Goal: Information Seeking & Learning: Learn about a topic

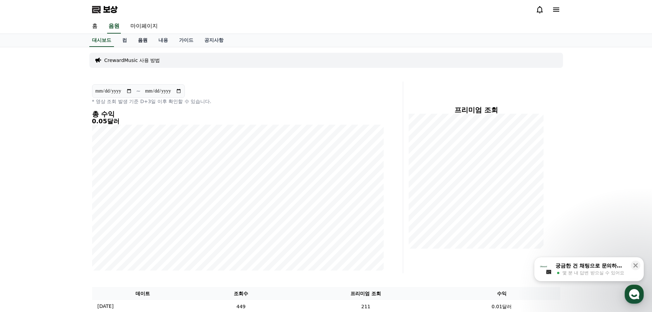
click at [146, 41] on font "음원" at bounding box center [143, 39] width 10 height 5
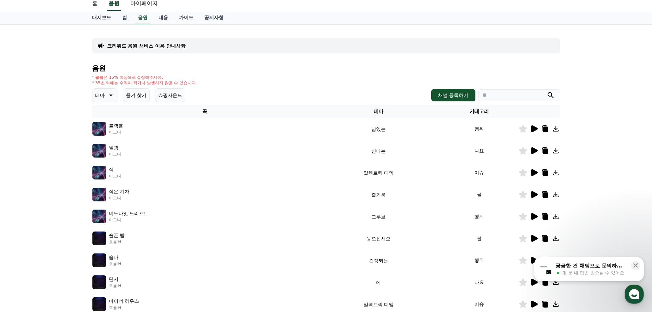
scroll to position [34, 0]
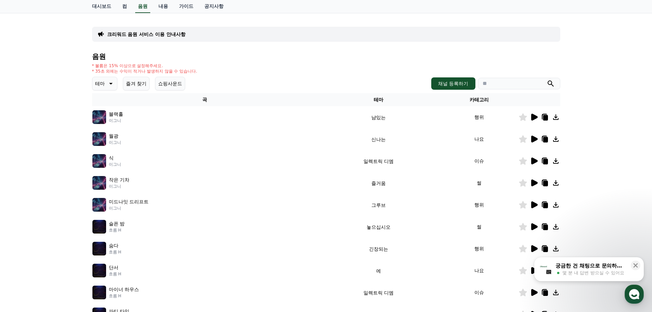
click at [508, 86] on input "search" at bounding box center [519, 84] width 82 height 12
type input "*"
click at [546, 79] on button "submit" at bounding box center [550, 83] width 8 height 8
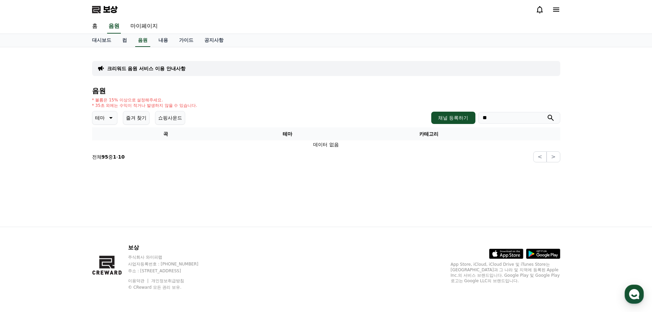
type input "*"
type input "***"
click at [546, 114] on button "submit" at bounding box center [550, 118] width 8 height 8
click at [140, 42] on font "음원" at bounding box center [143, 39] width 10 height 5
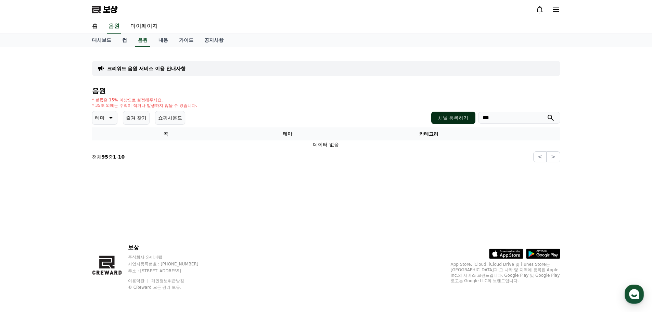
drag, startPoint x: 510, startPoint y: 120, endPoint x: 468, endPoint y: 122, distance: 42.4
click at [470, 122] on div "채널 등록하기 ***" at bounding box center [495, 118] width 129 height 12
click at [143, 40] on font "음원" at bounding box center [143, 39] width 10 height 5
click at [103, 117] on font "테마" at bounding box center [100, 117] width 10 height 5
click at [109, 136] on div "전체 변하다 에 어두운 읭 통통튀는 신나는 반전 1 드라마틱 즐거움 냠있는 일렉트릭 디엠 그루브 놓으십시오 잔잔한 신난다 떠오르는 긴장되는 한" at bounding box center [111, 304] width 36 height 353
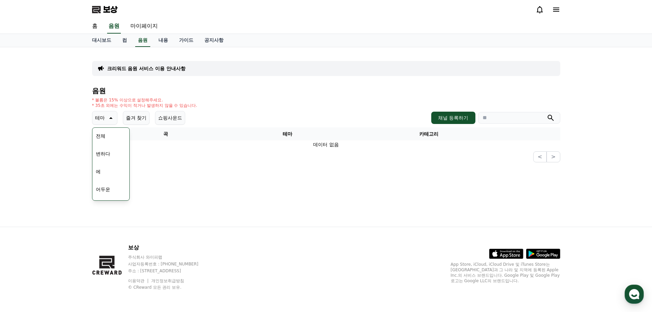
click at [100, 135] on font "전체" at bounding box center [101, 135] width 10 height 5
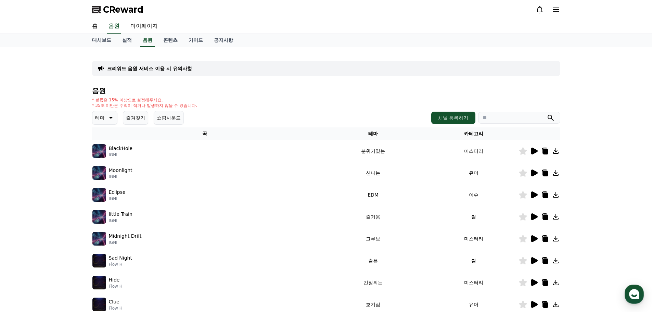
click at [532, 152] on icon at bounding box center [534, 150] width 6 height 7
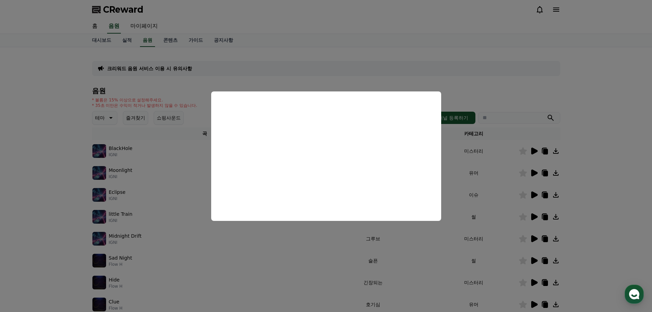
click at [443, 171] on button "close modal" at bounding box center [326, 156] width 652 height 312
click at [413, 169] on td "신나는" at bounding box center [372, 173] width 111 height 22
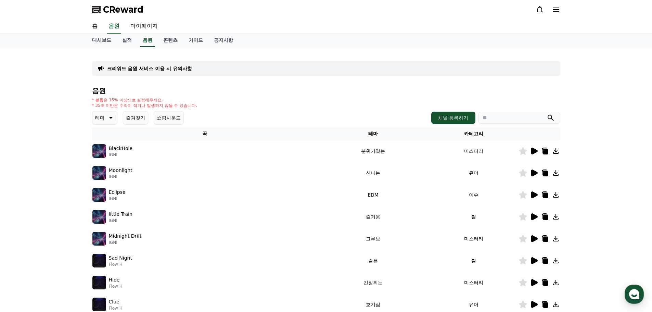
click at [533, 174] on icon at bounding box center [534, 172] width 6 height 7
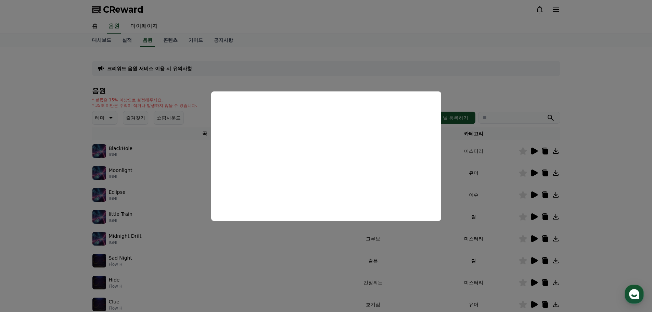
click at [535, 192] on button "close modal" at bounding box center [326, 156] width 652 height 312
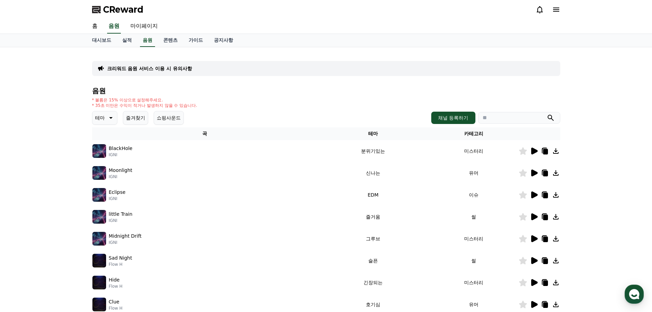
click at [529, 193] on icon at bounding box center [533, 195] width 8 height 8
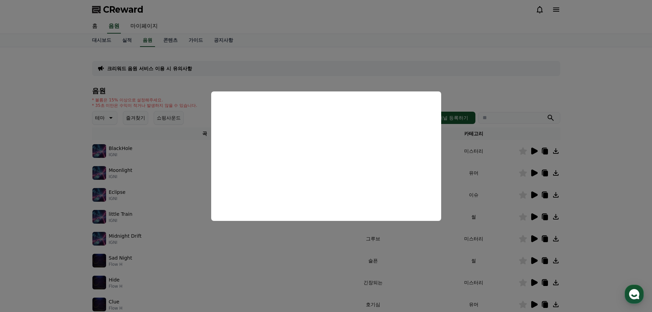
click at [536, 214] on button "close modal" at bounding box center [326, 156] width 652 height 312
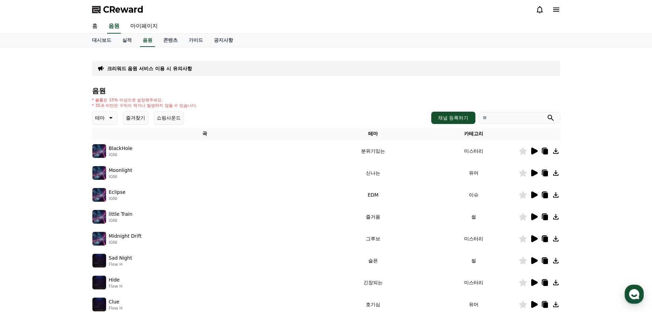
click at [535, 215] on icon at bounding box center [534, 216] width 6 height 7
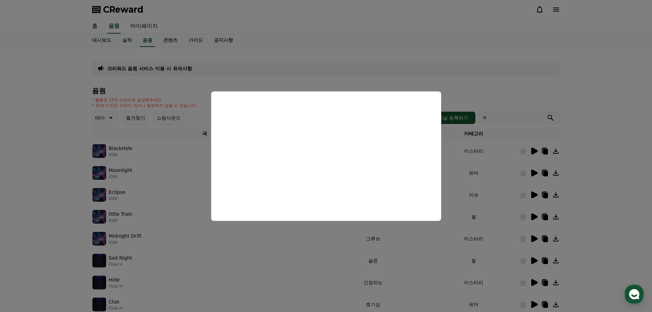
click at [534, 240] on button "close modal" at bounding box center [326, 156] width 652 height 312
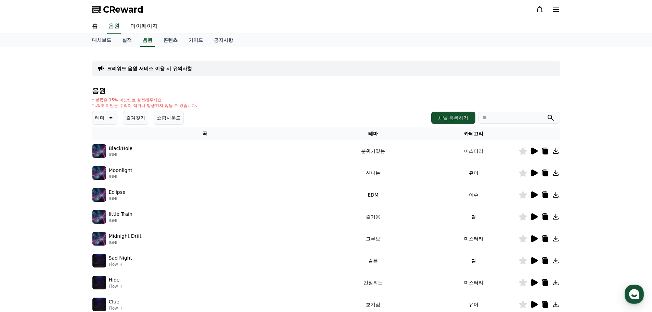
click at [534, 240] on icon at bounding box center [534, 238] width 6 height 7
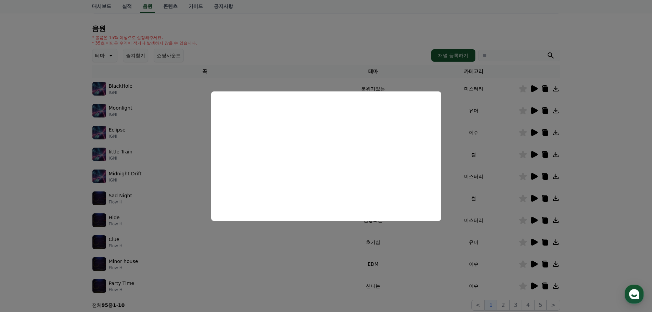
scroll to position [68, 0]
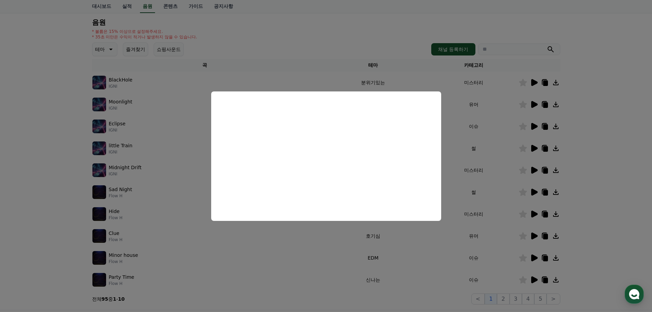
click at [533, 192] on button "close modal" at bounding box center [326, 156] width 652 height 312
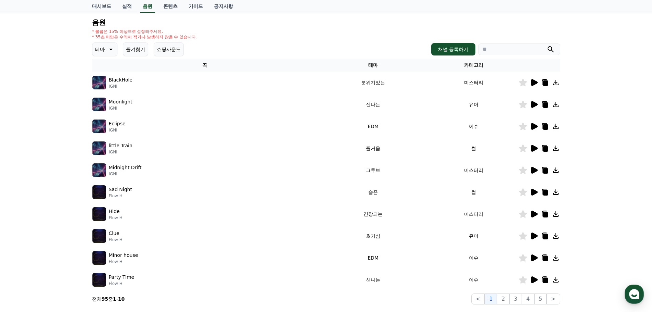
click at [533, 192] on icon at bounding box center [534, 191] width 6 height 7
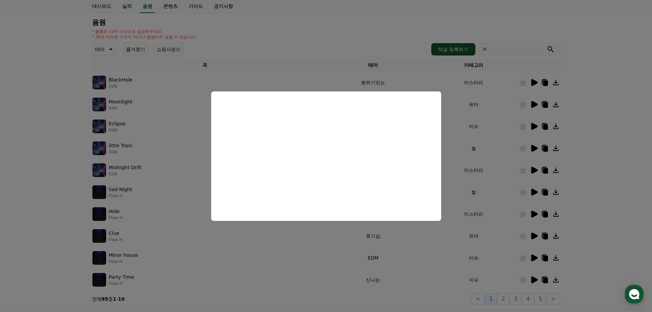
click at [535, 213] on button "close modal" at bounding box center [326, 156] width 652 height 312
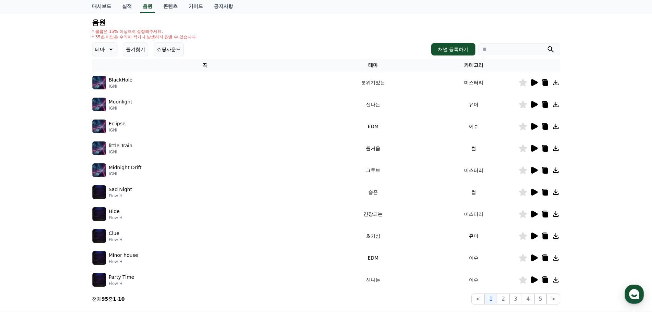
click at [534, 215] on icon at bounding box center [534, 213] width 6 height 7
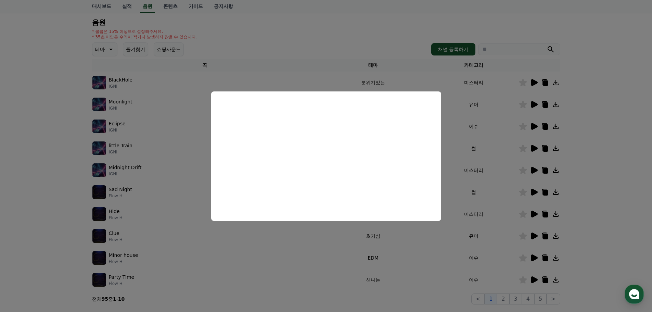
click at [534, 233] on button "close modal" at bounding box center [326, 156] width 652 height 312
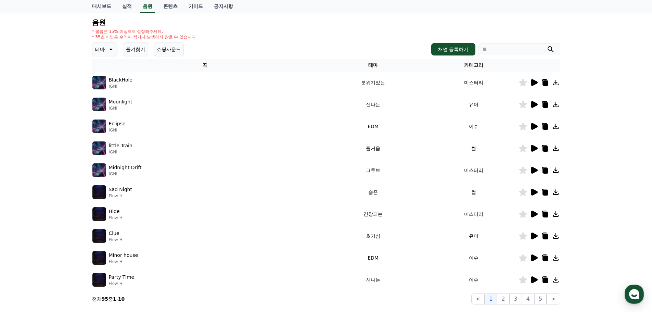
click at [534, 233] on icon at bounding box center [533, 236] width 8 height 8
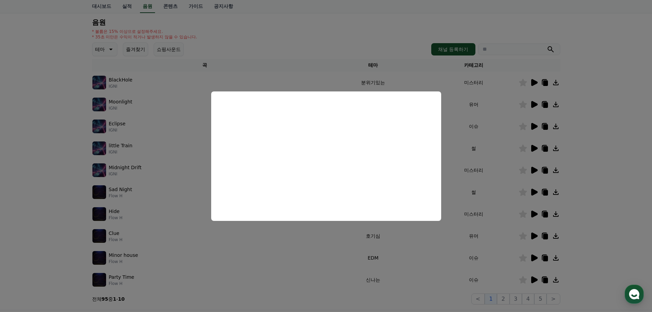
click at [556, 193] on button "close modal" at bounding box center [326, 156] width 652 height 312
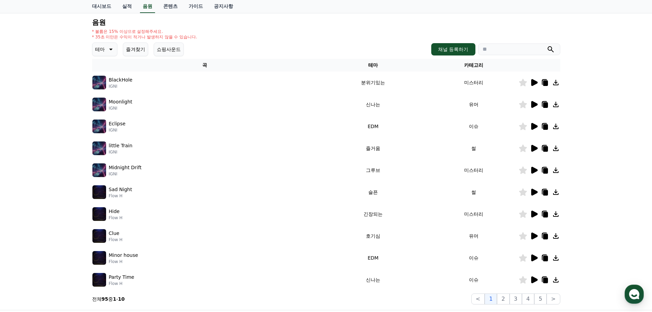
click at [555, 192] on icon at bounding box center [555, 191] width 5 height 5
click at [554, 215] on icon at bounding box center [555, 214] width 8 height 8
click at [532, 237] on icon at bounding box center [534, 235] width 6 height 7
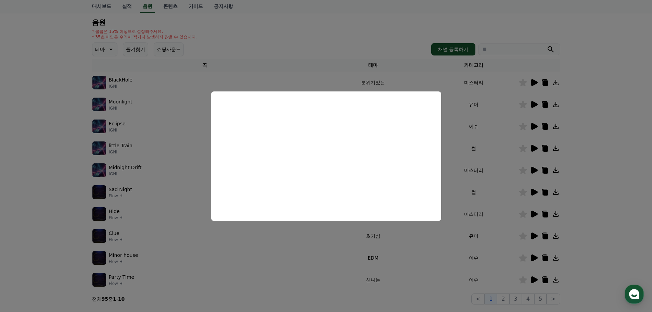
click at [535, 236] on button "close modal" at bounding box center [326, 156] width 652 height 312
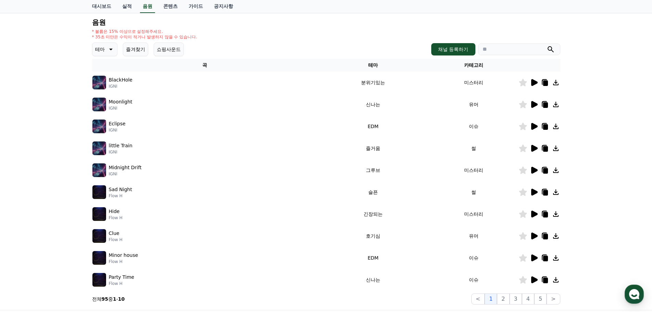
click at [535, 236] on icon at bounding box center [534, 235] width 6 height 7
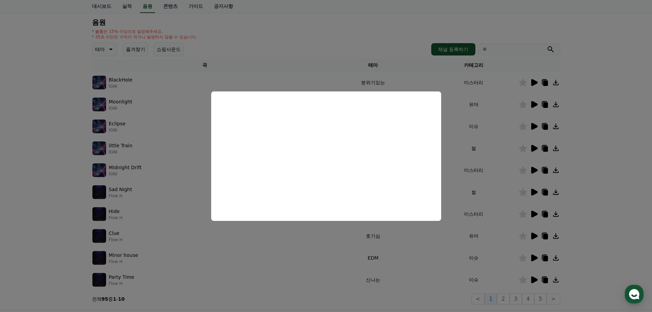
click at [509, 236] on button "close modal" at bounding box center [326, 156] width 652 height 312
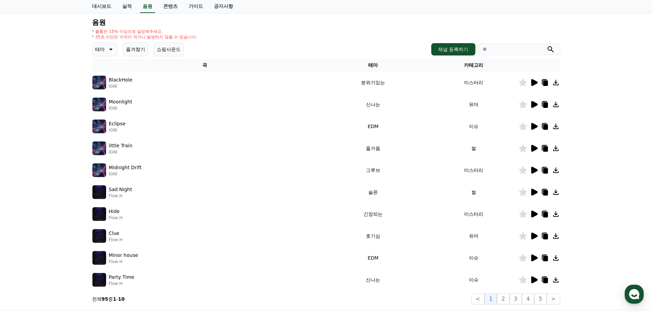
click at [523, 193] on icon at bounding box center [523, 192] width 8 height 8
click at [523, 213] on icon at bounding box center [523, 214] width 8 height 8
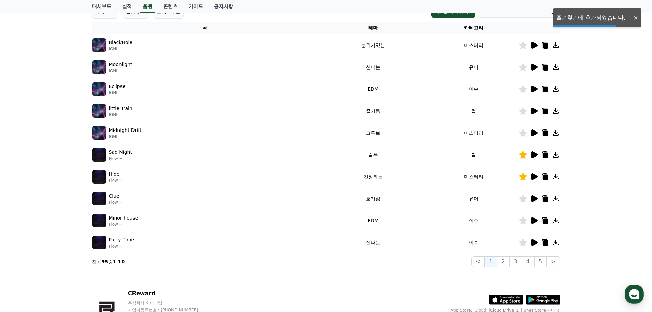
scroll to position [152, 0]
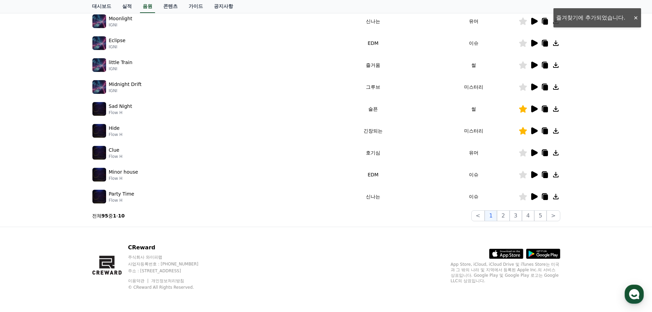
click at [531, 196] on icon at bounding box center [534, 196] width 6 height 7
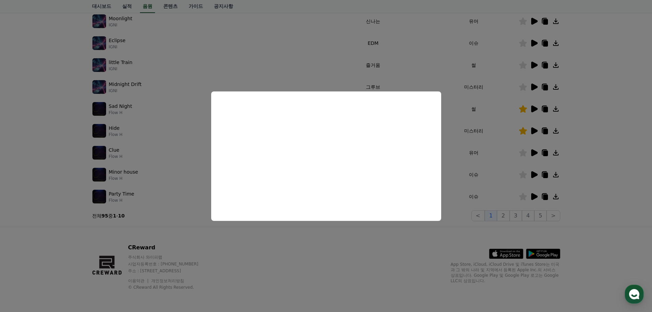
click at [451, 178] on button "close modal" at bounding box center [326, 156] width 652 height 312
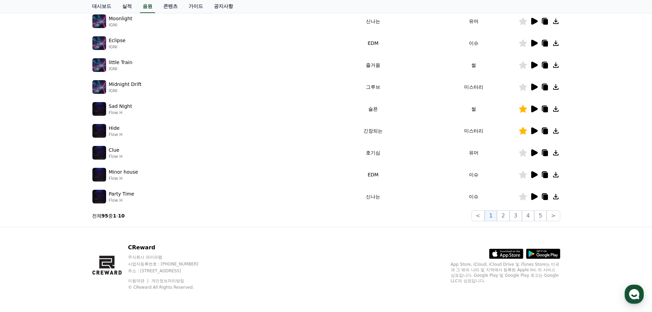
click at [530, 176] on icon at bounding box center [533, 174] width 8 height 8
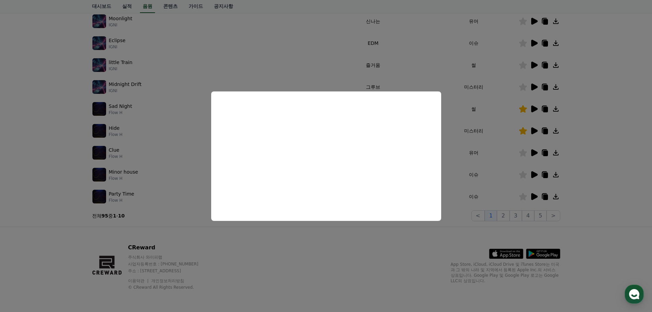
click at [359, 243] on button "close modal" at bounding box center [326, 156] width 652 height 312
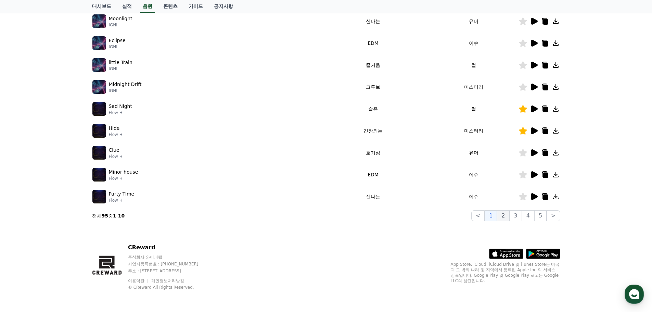
click at [507, 217] on button "2" at bounding box center [503, 215] width 12 height 11
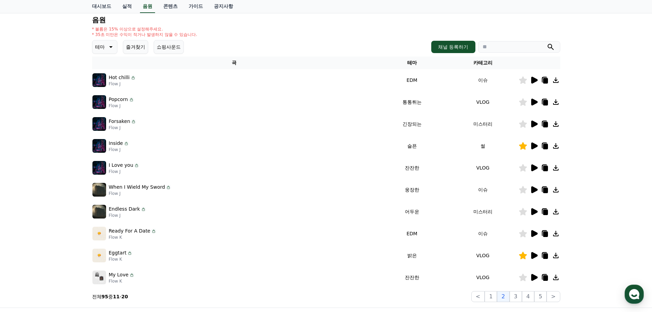
scroll to position [83, 0]
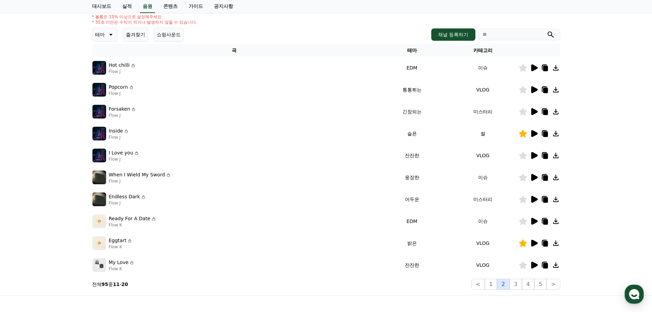
click at [507, 286] on button "2" at bounding box center [503, 283] width 12 height 11
click at [535, 264] on icon at bounding box center [534, 264] width 6 height 7
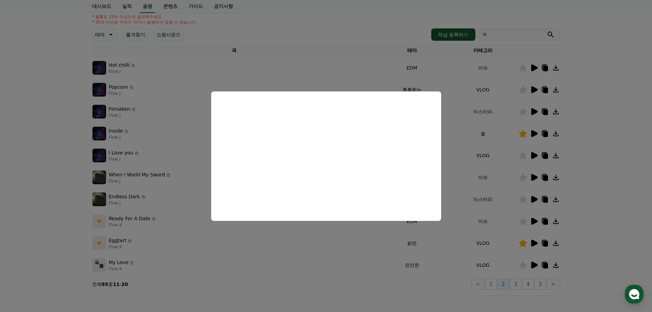
click at [522, 263] on button "close modal" at bounding box center [326, 156] width 652 height 312
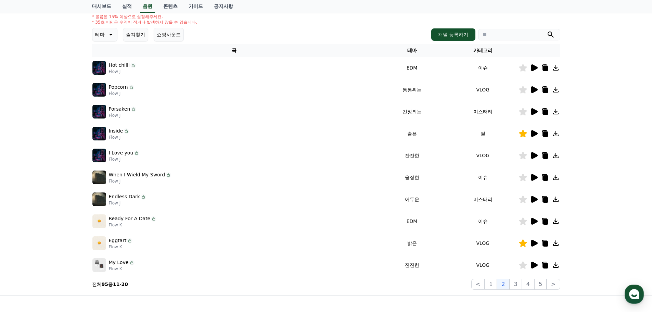
click at [520, 266] on icon at bounding box center [523, 265] width 8 height 8
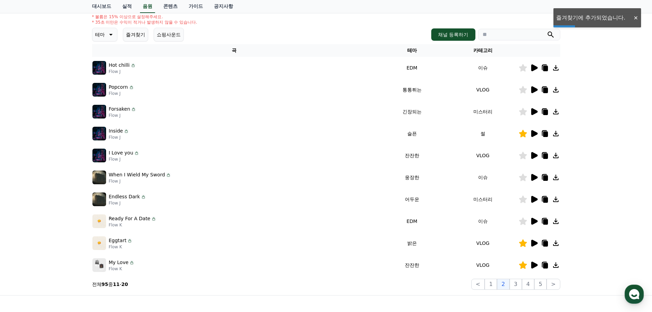
click at [533, 220] on icon at bounding box center [534, 221] width 6 height 7
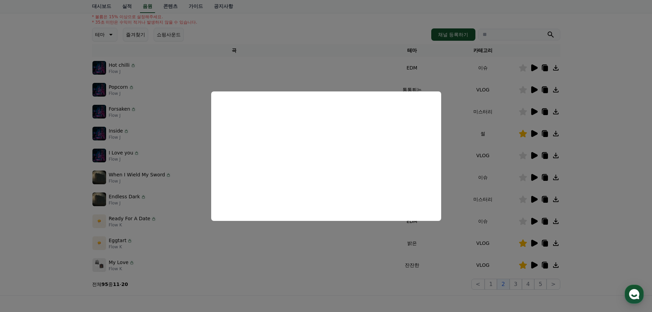
click at [533, 199] on button "close modal" at bounding box center [326, 156] width 652 height 312
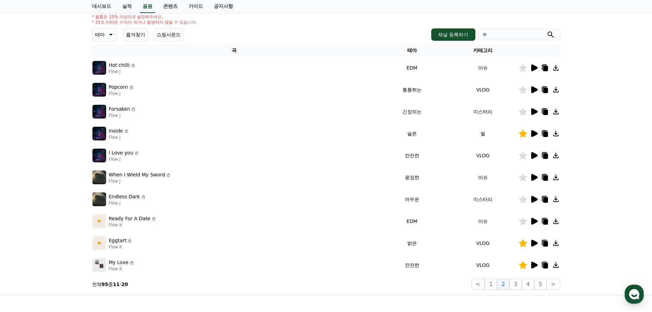
click at [533, 199] on icon at bounding box center [534, 199] width 6 height 7
